Goal: Information Seeking & Learning: Learn about a topic

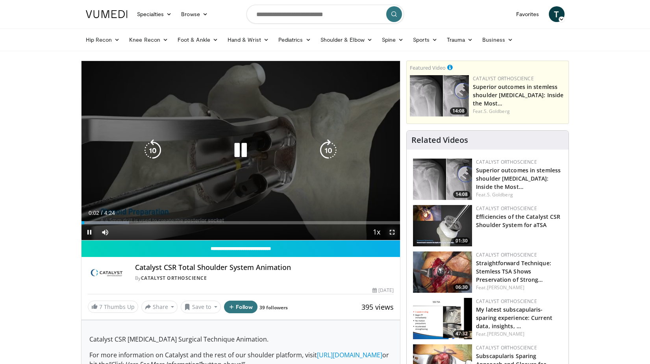
drag, startPoint x: 390, startPoint y: 232, endPoint x: 419, endPoint y: 272, distance: 49.6
click at [390, 231] on span "Video Player" at bounding box center [392, 232] width 16 height 16
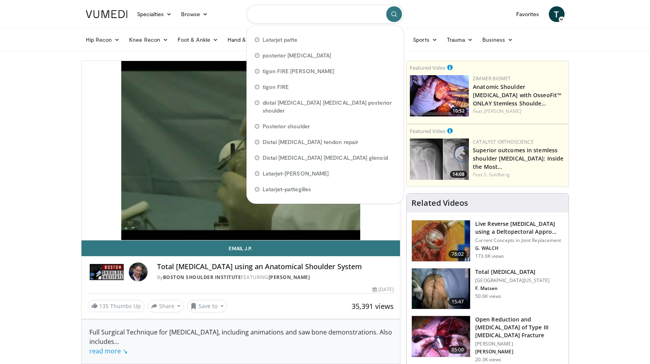
drag, startPoint x: 347, startPoint y: 15, endPoint x: 247, endPoint y: 11, distance: 99.7
click at [247, 11] on input "Search topics, interventions" at bounding box center [324, 14] width 157 height 19
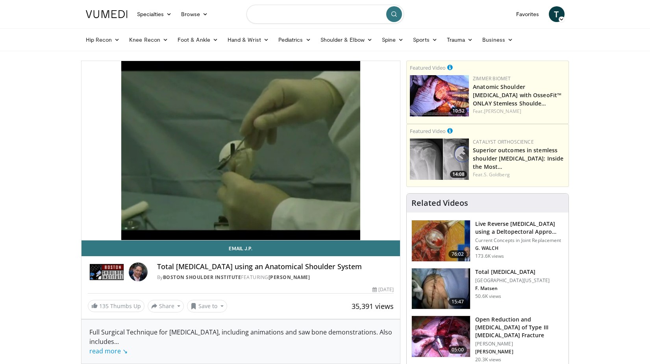
click at [352, 15] on input "Search topics, interventions" at bounding box center [324, 14] width 157 height 19
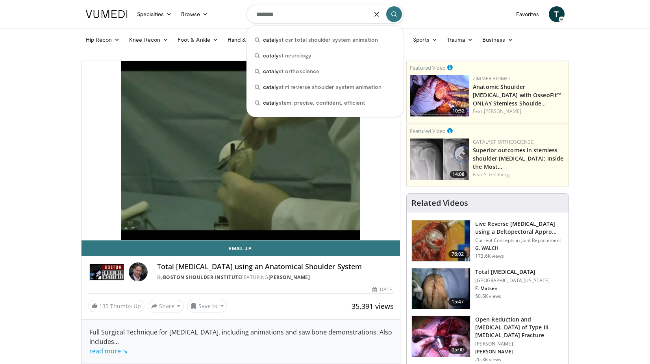
type input "********"
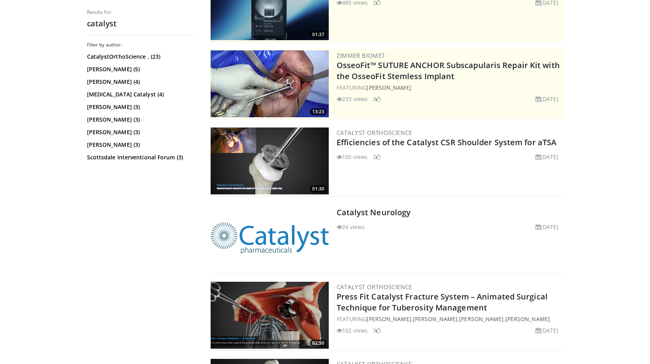
scroll to position [118, 0]
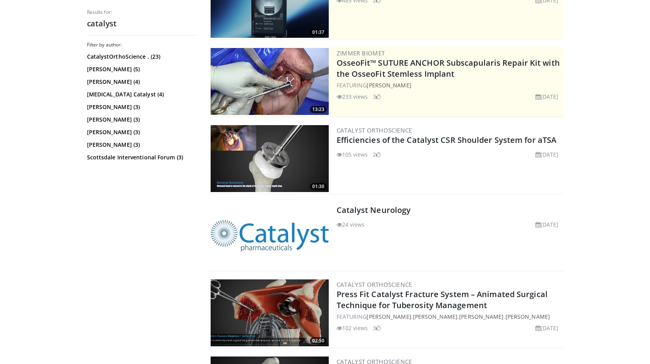
click at [274, 161] on img at bounding box center [270, 158] width 118 height 67
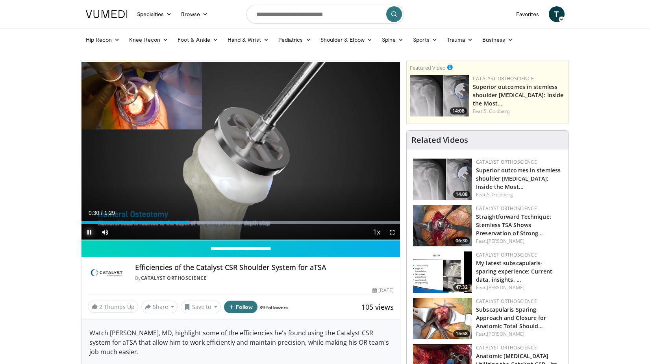
click at [88, 236] on span "Video Player" at bounding box center [89, 232] width 16 height 16
click at [87, 235] on span "Video Player" at bounding box center [89, 232] width 16 height 16
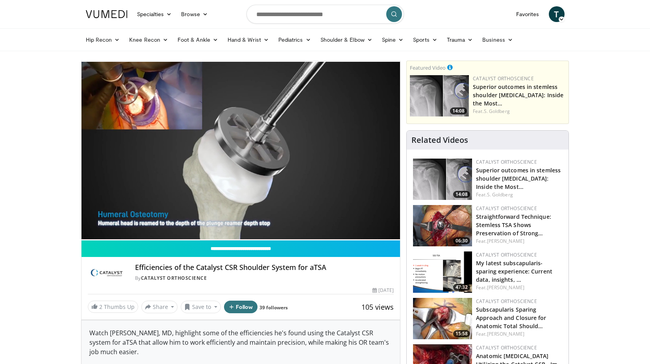
click at [446, 179] on img at bounding box center [442, 179] width 59 height 41
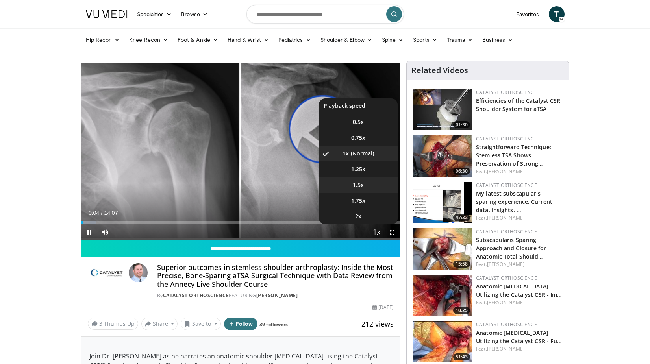
click at [366, 182] on li "1.5x" at bounding box center [358, 185] width 79 height 16
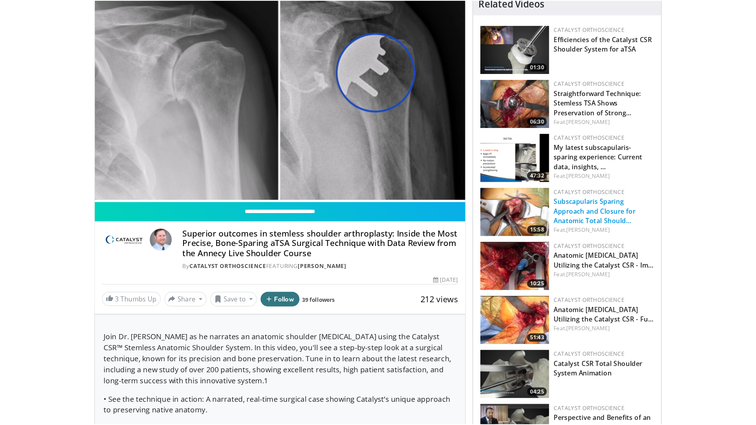
scroll to position [79, 0]
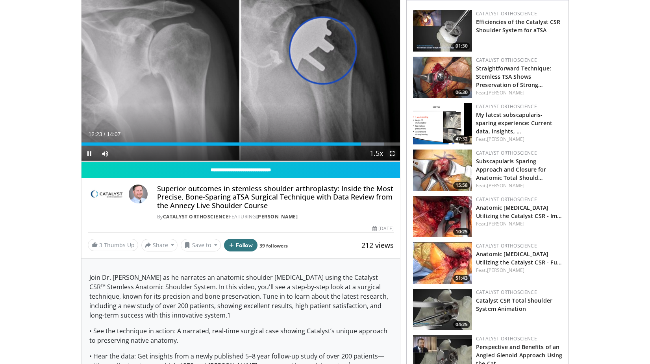
click at [393, 153] on span "Video Player" at bounding box center [392, 154] width 16 height 16
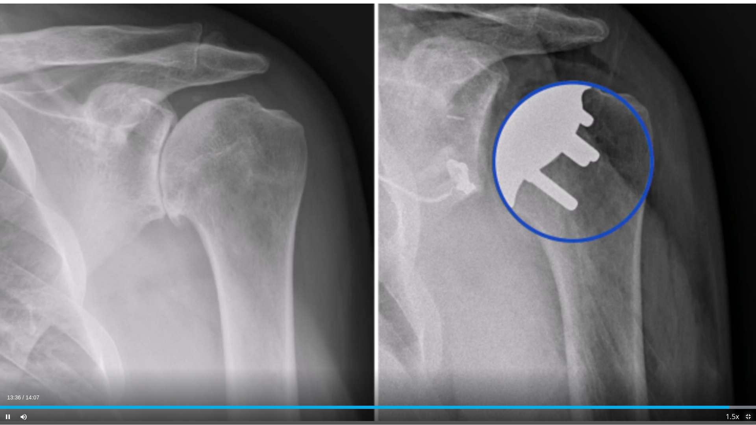
click at [649, 364] on span "Video Player" at bounding box center [748, 417] width 16 height 16
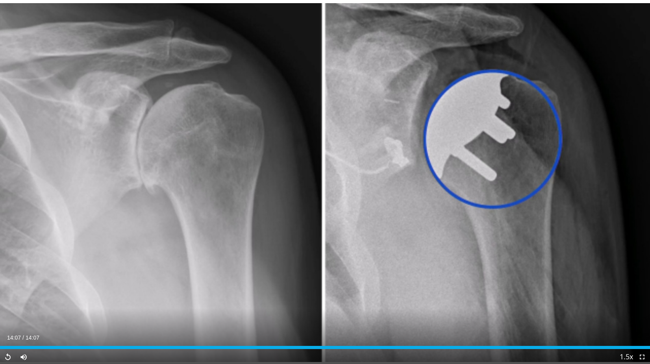
scroll to position [298, 0]
